Goal: Find specific page/section: Find specific page/section

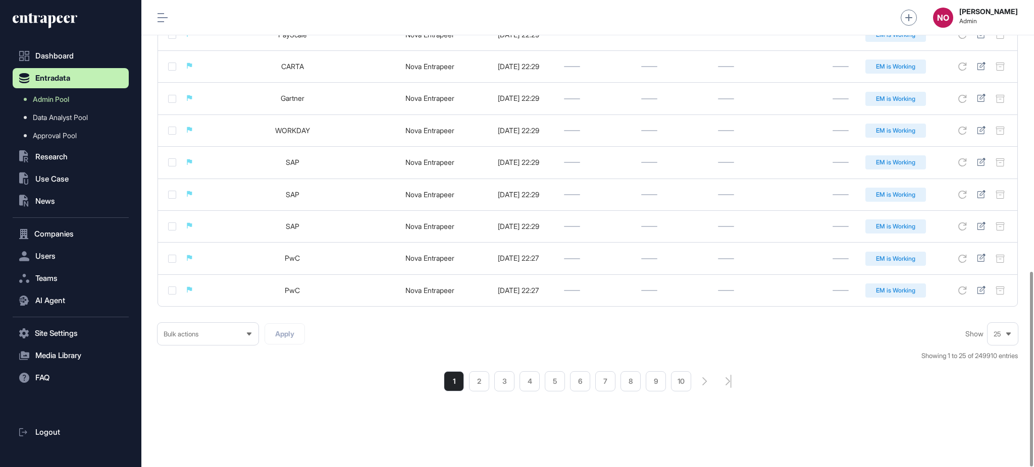
drag, startPoint x: 479, startPoint y: 385, endPoint x: 480, endPoint y: 379, distance: 6.1
click at [479, 386] on li "2" at bounding box center [479, 381] width 20 height 20
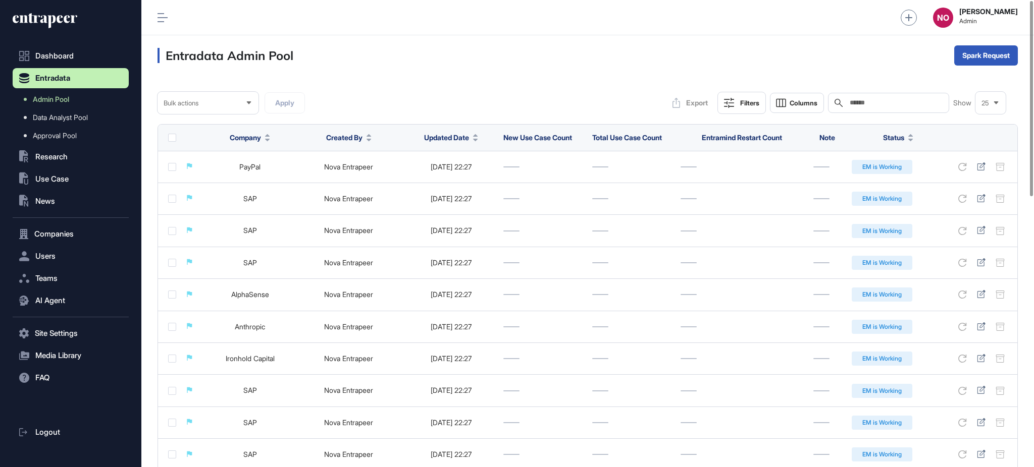
scroll to position [647, 0]
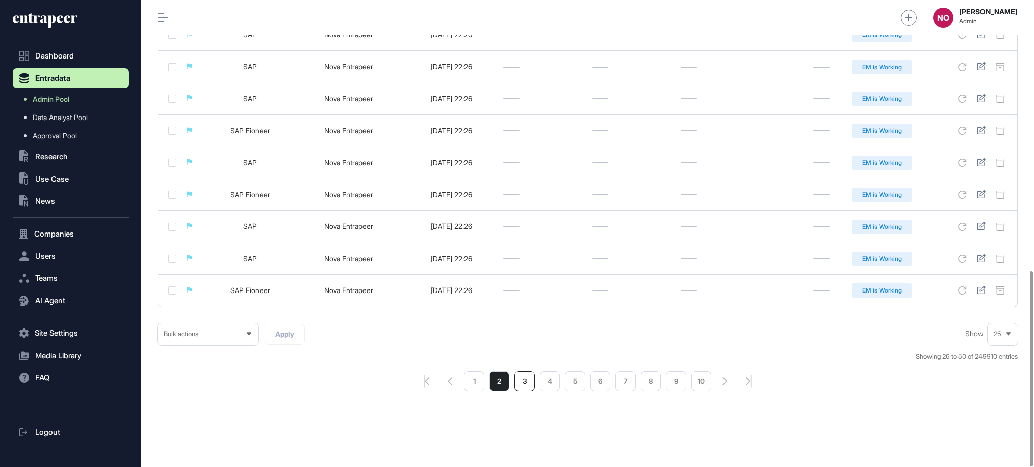
click at [533, 390] on li "3" at bounding box center [524, 381] width 20 height 20
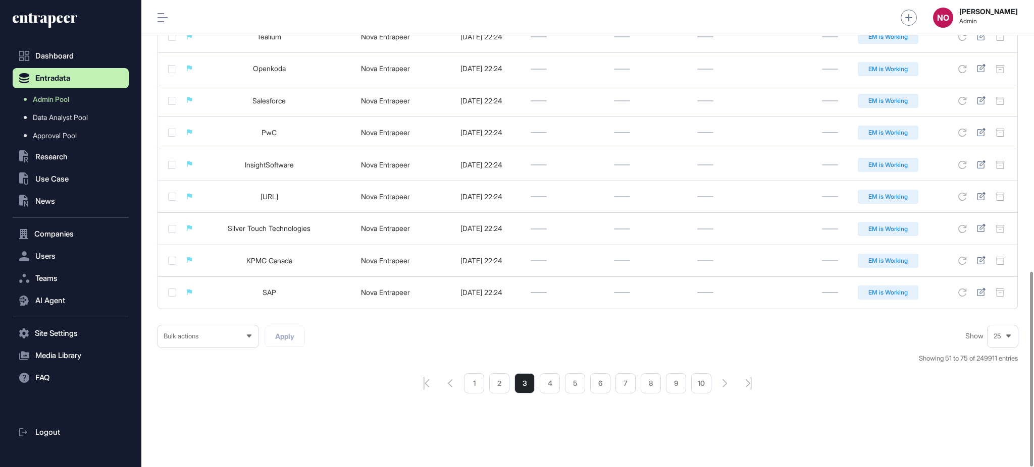
scroll to position [651, 0]
click at [553, 382] on li "4" at bounding box center [550, 381] width 20 height 20
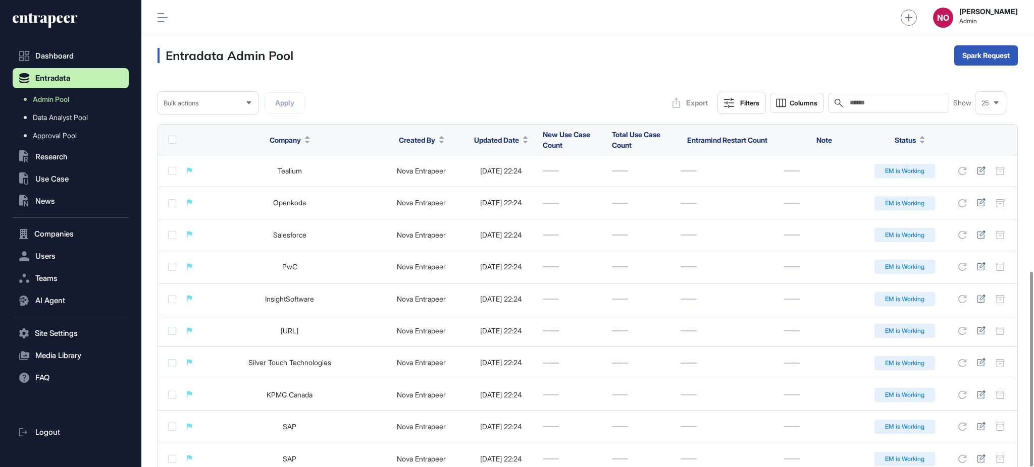
scroll to position [651, 0]
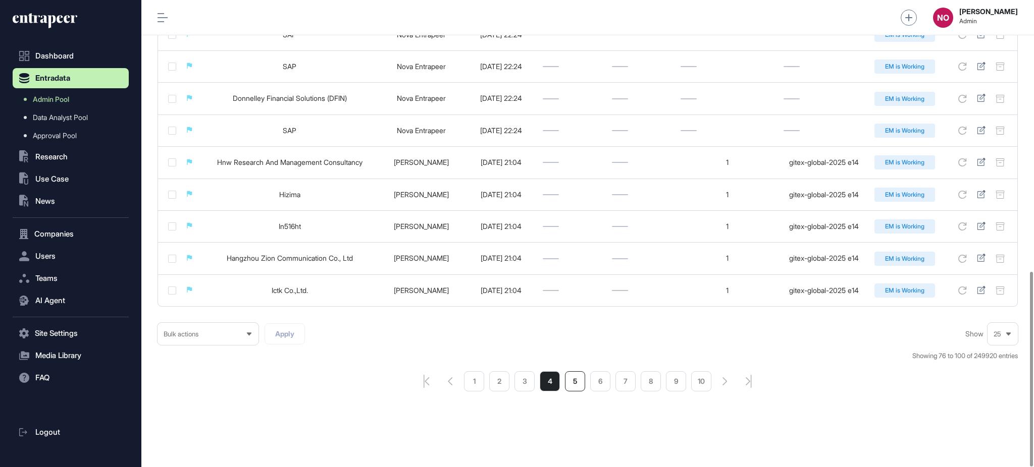
click at [580, 383] on li "5" at bounding box center [575, 381] width 20 height 20
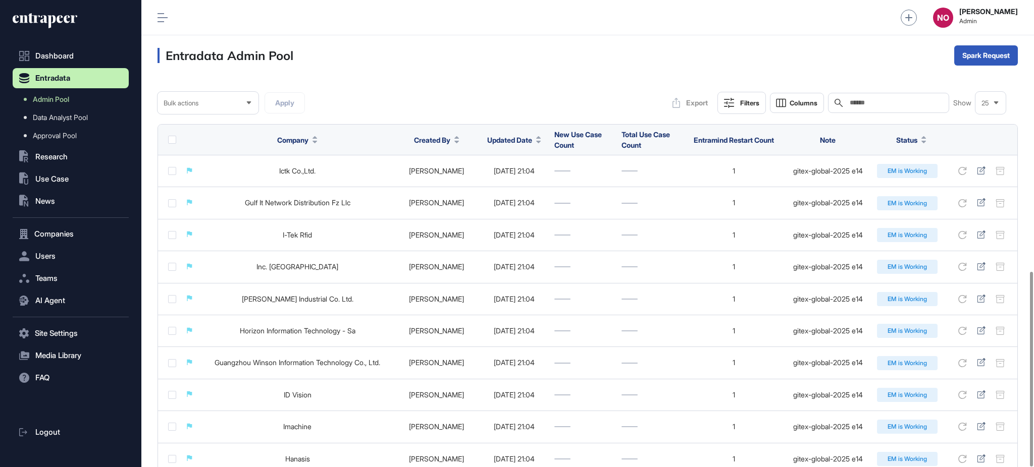
scroll to position [651, 0]
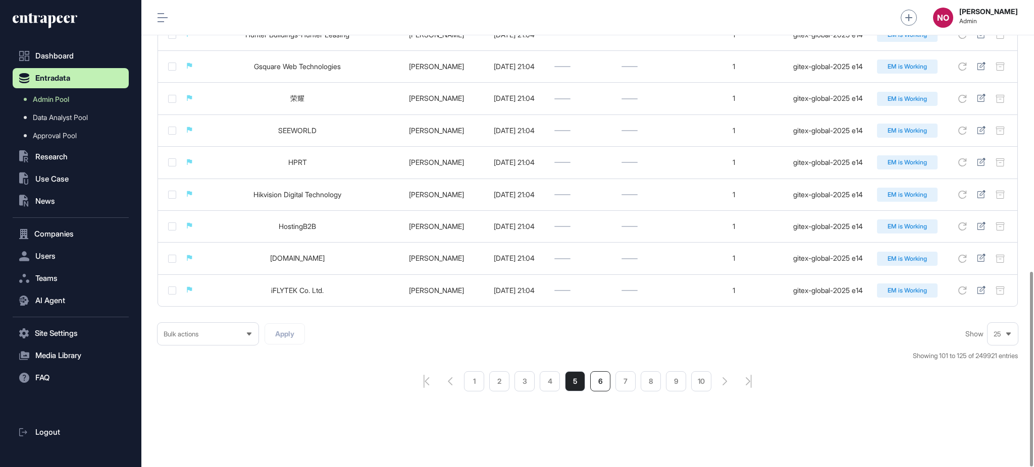
click at [606, 385] on li "6" at bounding box center [600, 381] width 20 height 20
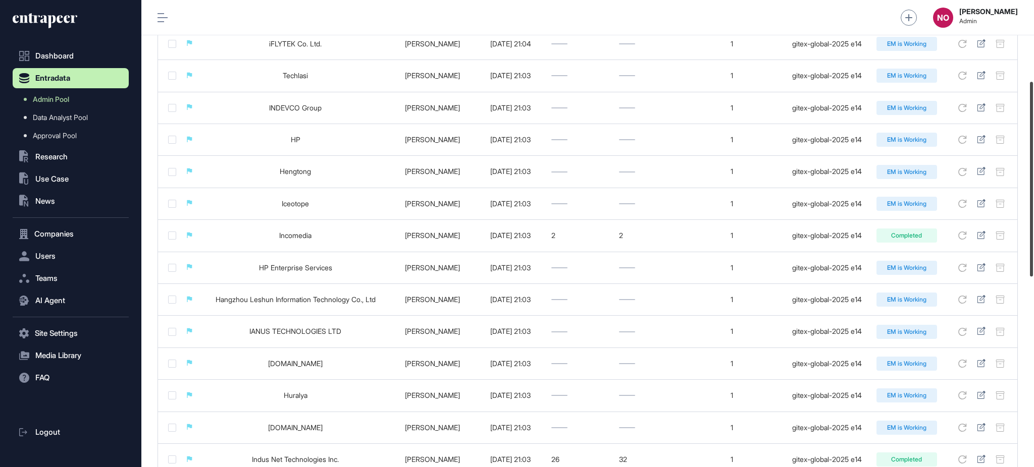
scroll to position [184, 0]
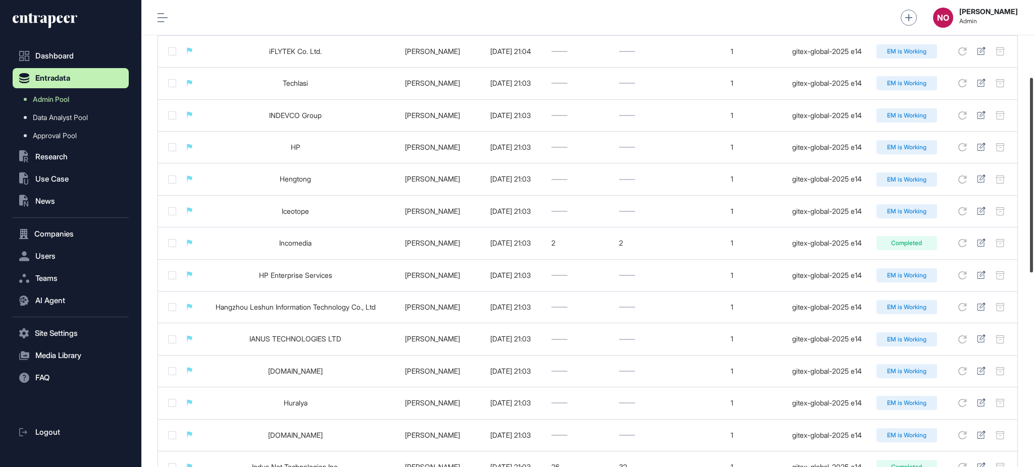
drag, startPoint x: 1033, startPoint y: 324, endPoint x: 1026, endPoint y: 130, distance: 194.4
click at [1026, 130] on div "Admin Dashboard Dashboard Profile My Content Request More Data NO Naciye Ozcan …" at bounding box center [587, 233] width 892 height 467
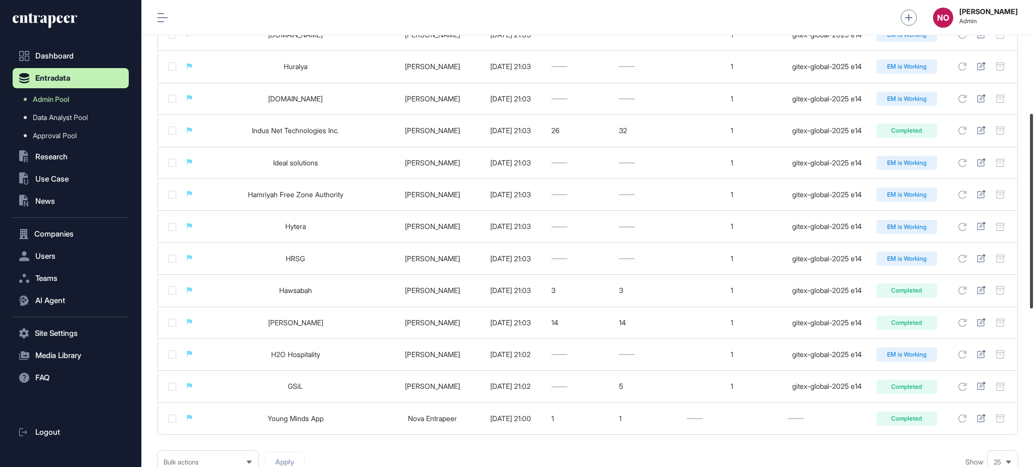
scroll to position [651, 0]
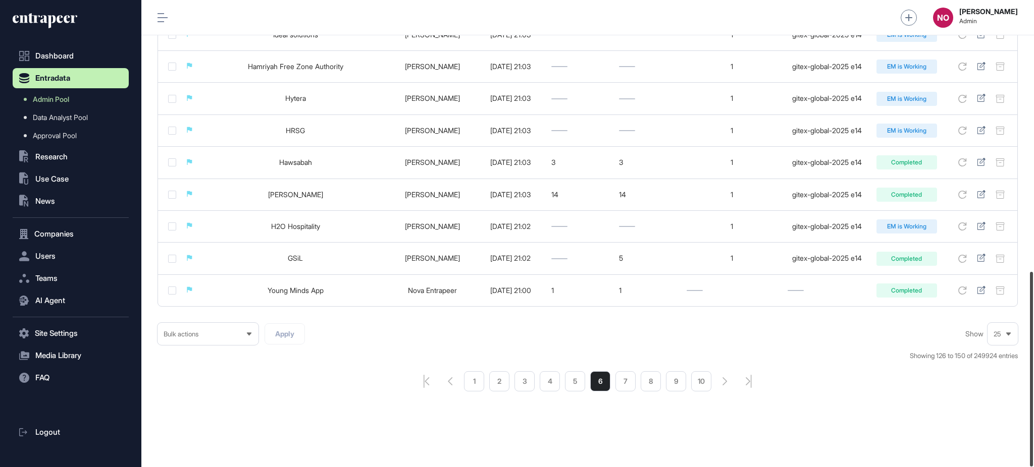
drag, startPoint x: 1033, startPoint y: 410, endPoint x: 1033, endPoint y: 499, distance: 89.3
click at [1033, 467] on html "Dashboard Entradata Admin Pool Data Analyst Pool Approval Pool .st0{fill:curren…" at bounding box center [517, 274] width 1034 height 548
click at [576, 380] on li "5" at bounding box center [575, 381] width 20 height 20
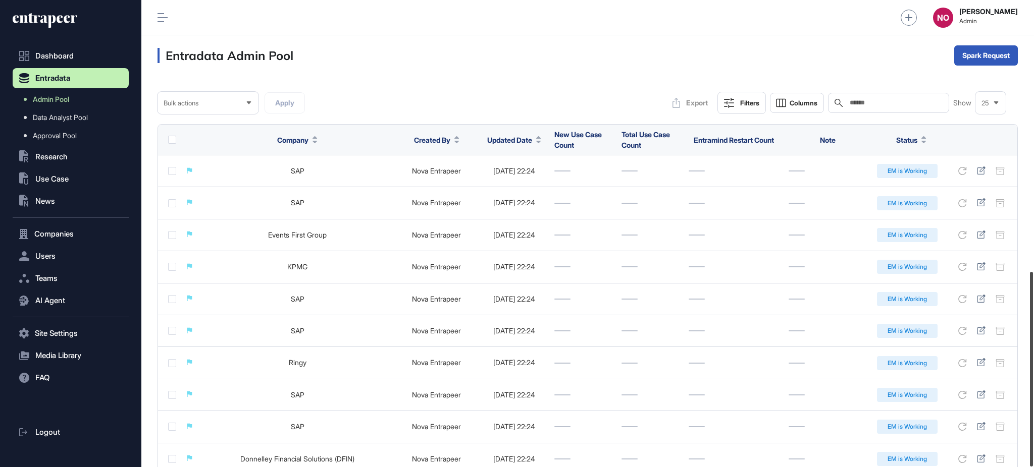
scroll to position [651, 0]
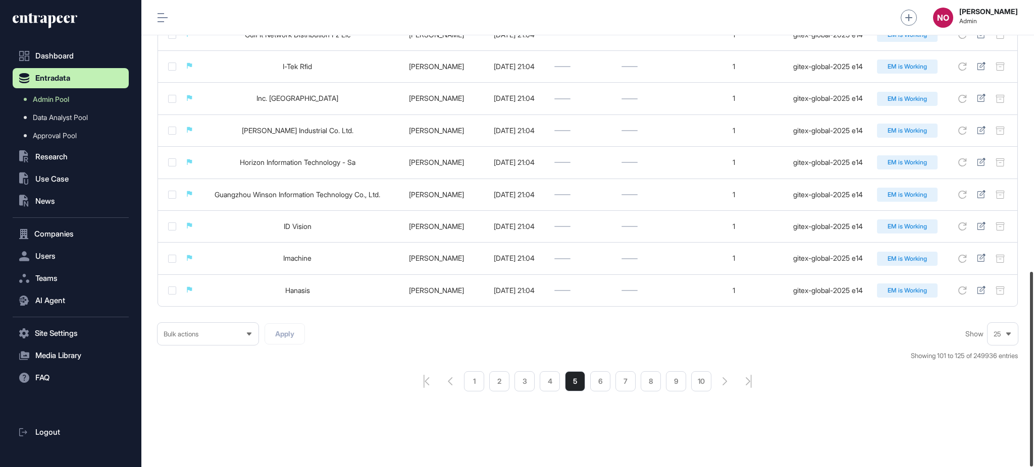
drag, startPoint x: 1033, startPoint y: 468, endPoint x: 1033, endPoint y: 498, distance: 29.8
click at [1033, 467] on html "Dashboard Entradata Admin Pool Data Analyst Pool Approval Pool .st0{fill:curren…" at bounding box center [517, 274] width 1034 height 548
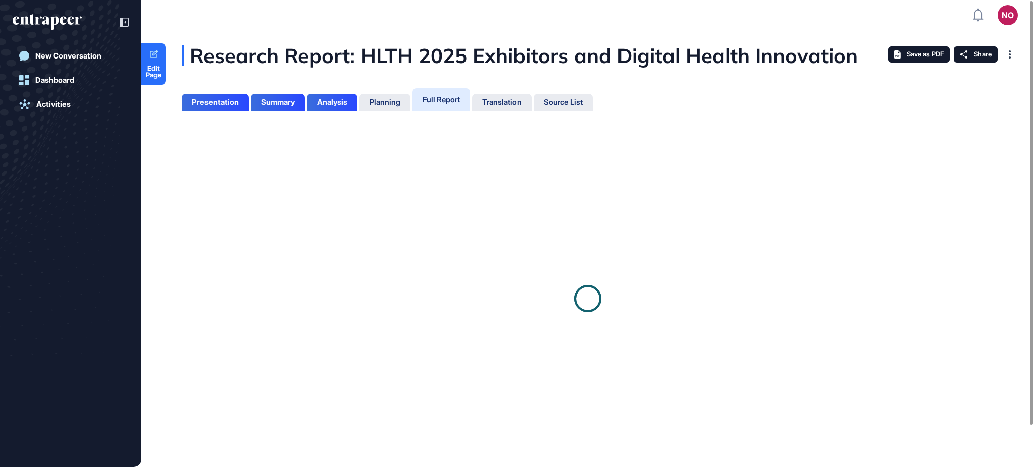
scroll to position [417, 2]
click at [159, 78] on span "Edit Page" at bounding box center [153, 71] width 24 height 13
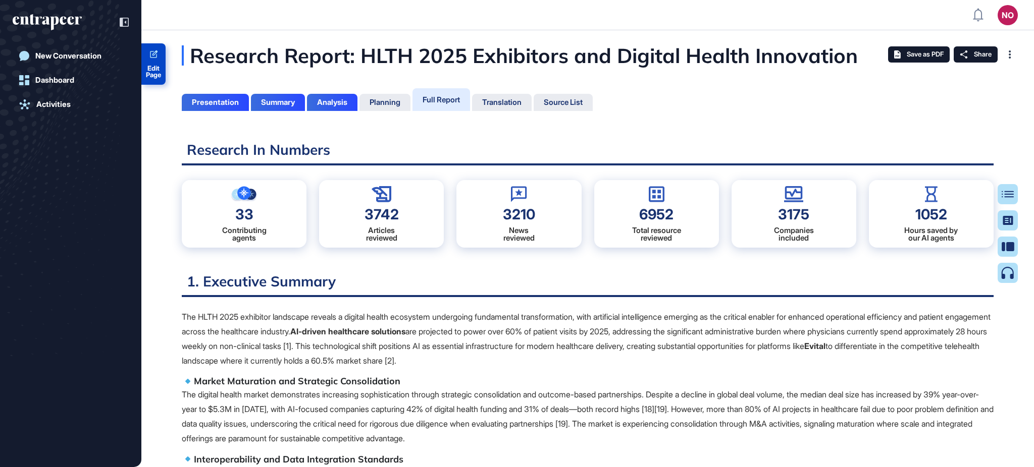
scroll to position [4, 1]
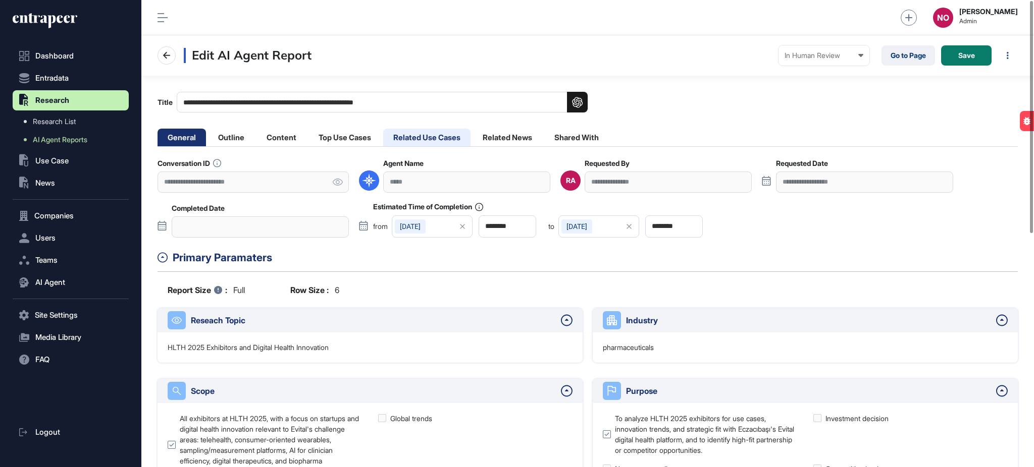
click at [415, 136] on li "Related Use Cases" at bounding box center [426, 138] width 87 height 18
